Goal: Find specific page/section: Find specific page/section

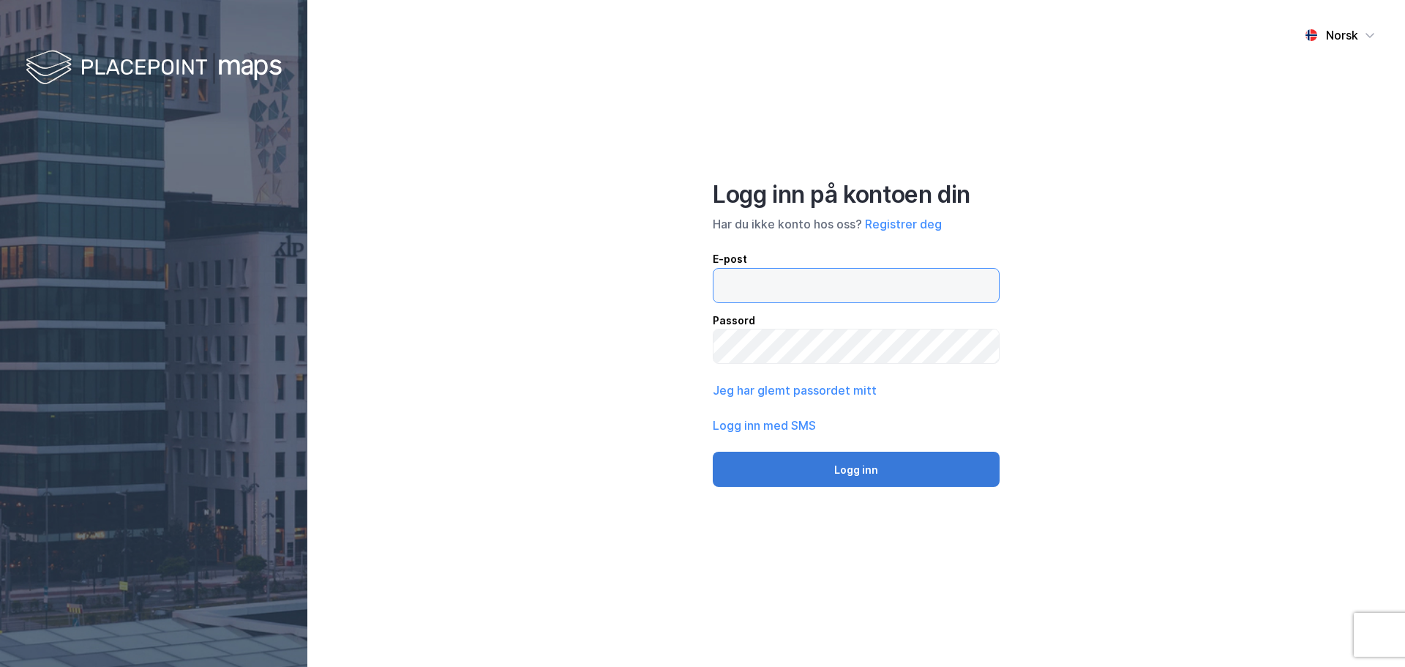
type input "[EMAIL_ADDRESS][DOMAIN_NAME]"
click at [856, 467] on button "Logg inn" at bounding box center [856, 469] width 287 height 35
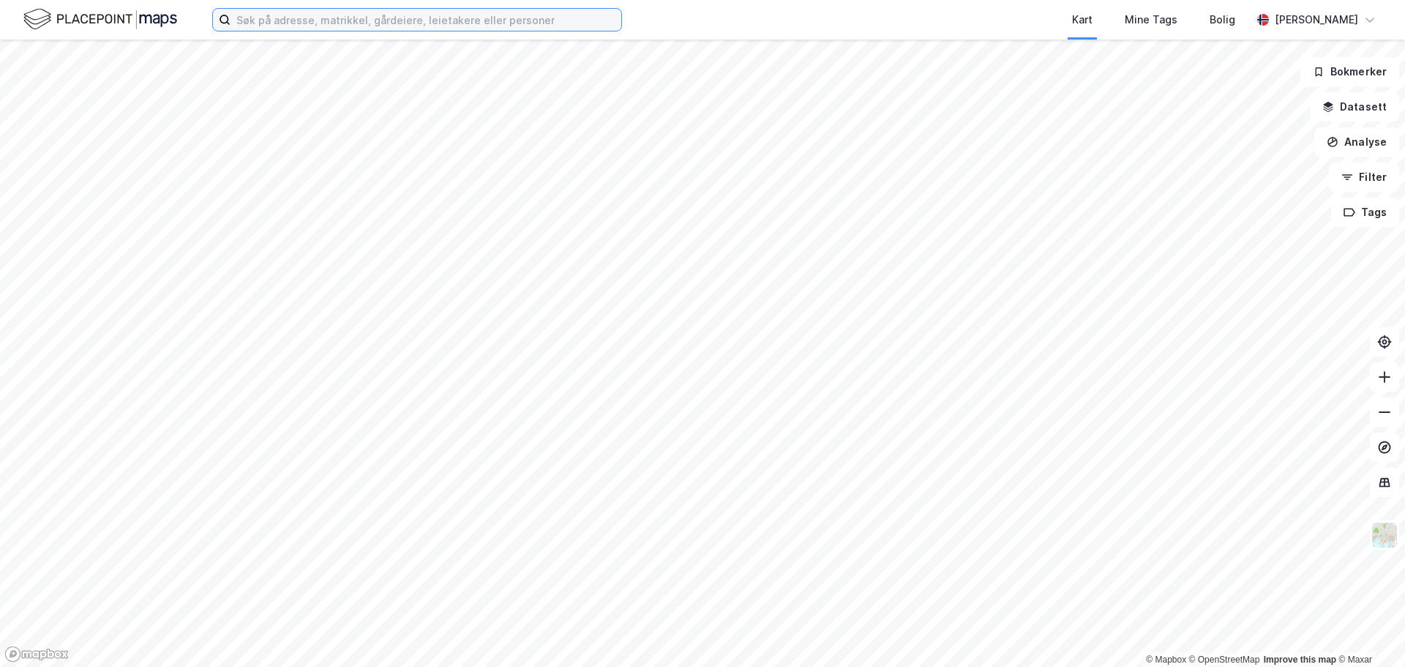
click at [248, 18] on input at bounding box center [426, 20] width 391 height 22
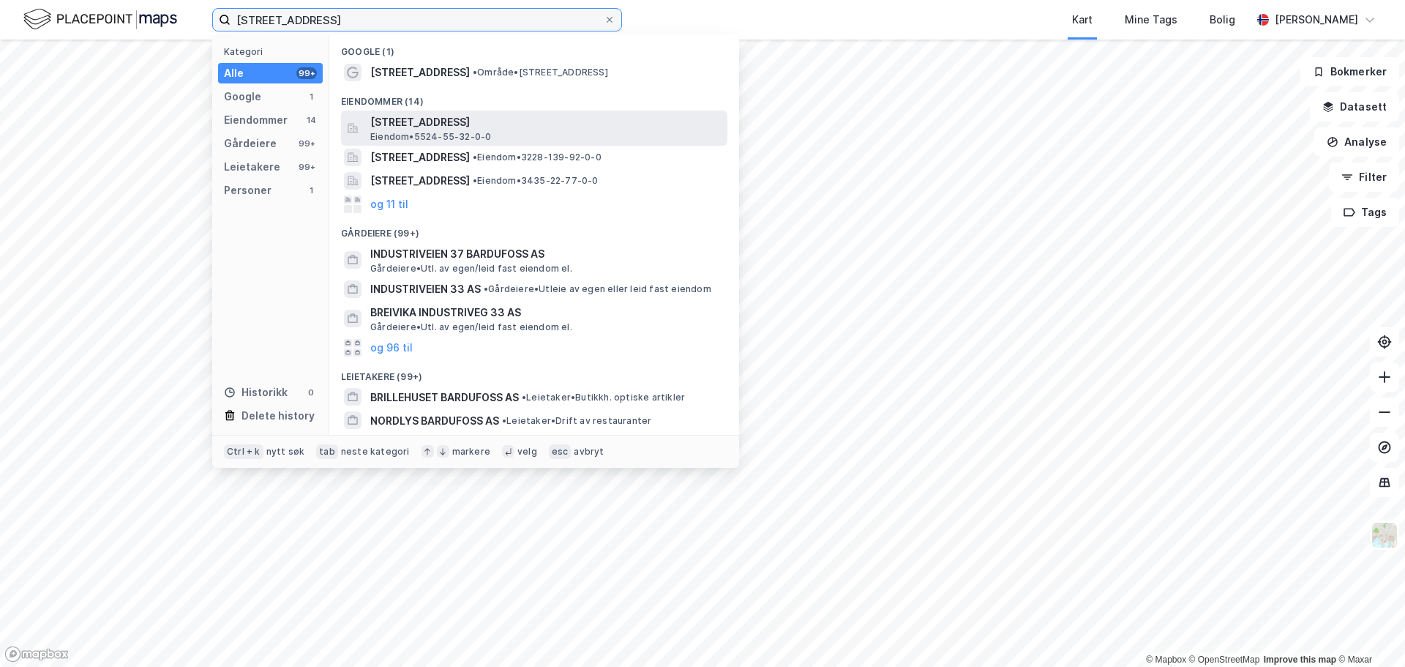
type input "[STREET_ADDRESS]"
click at [417, 131] on span "Eiendom • 5524-55-32-0-0" at bounding box center [430, 137] width 121 height 12
